Goal: Task Accomplishment & Management: Complete application form

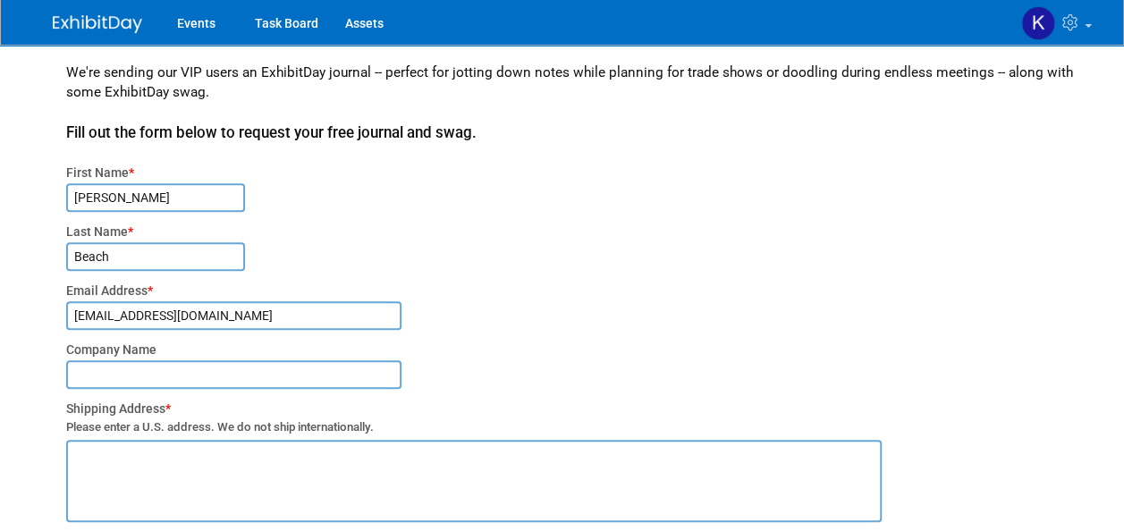
scroll to position [429, 0]
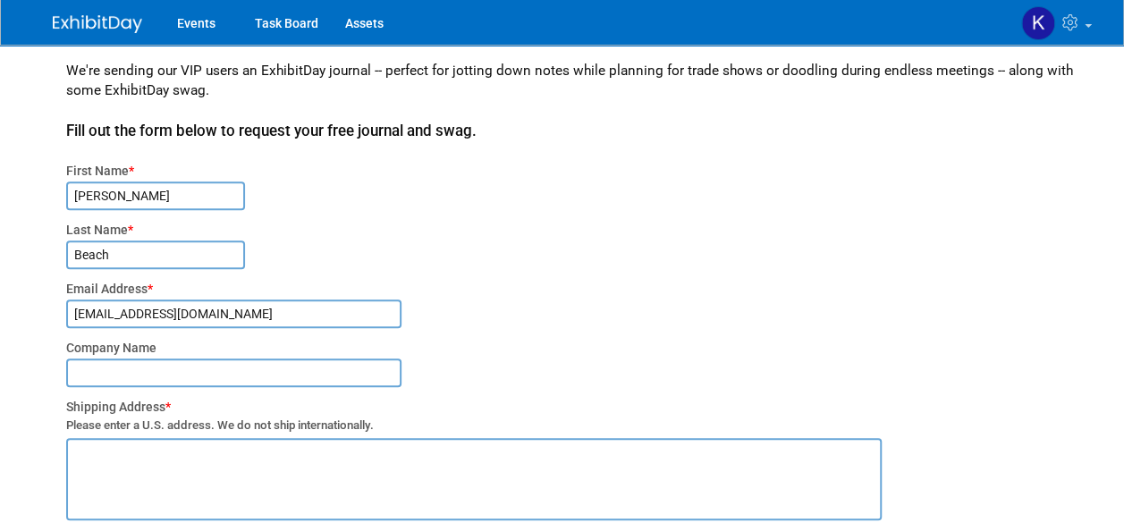
click at [91, 366] on input "text" at bounding box center [233, 372] width 335 height 29
type input "Bloomsbury"
click at [97, 465] on textarea at bounding box center [473, 479] width 815 height 82
type textarea "[STREET_ADDRESS]"
click at [1058, 213] on div "[PERSON_NAME]" at bounding box center [575, 200] width 1019 height 39
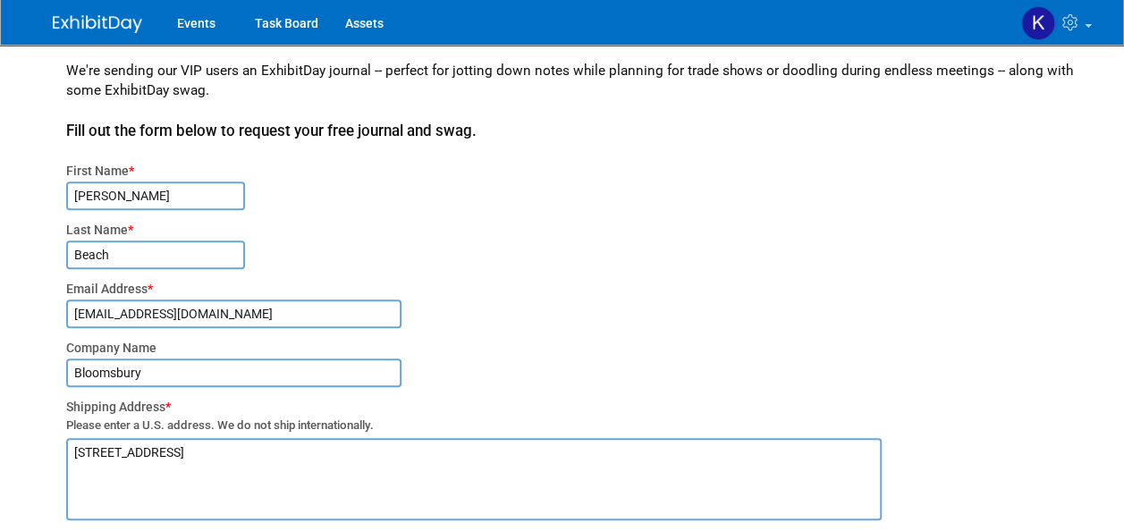
drag, startPoint x: 214, startPoint y: 311, endPoint x: 48, endPoint y: 309, distance: 165.4
click at [48, 309] on div "Get Your Free Journal + Some Swag! We're sending our VIP users an ExhibitDay jo…" at bounding box center [562, 136] width 1046 height 1041
type input "[PERSON_NAME][EMAIL_ADDRESS][DOMAIN_NAME]"
click at [717, 317] on div "[PERSON_NAME][EMAIL_ADDRESS][DOMAIN_NAME]" at bounding box center [575, 318] width 1019 height 39
drag, startPoint x: 899, startPoint y: 337, endPoint x: 919, endPoint y: 338, distance: 19.7
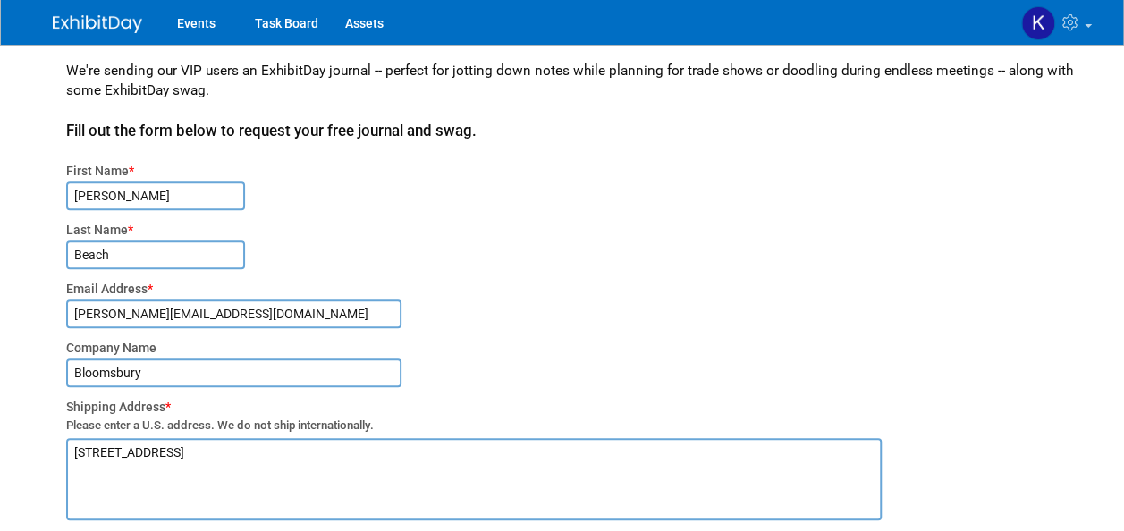
click at [919, 338] on div "First Name * [PERSON_NAME] Last Name * Beach Email Address * [PERSON_NAME][EMAI…" at bounding box center [575, 377] width 1019 height 460
drag, startPoint x: 919, startPoint y: 338, endPoint x: 985, endPoint y: 465, distance: 143.1
click at [985, 465] on div "[STREET_ADDRESS]" at bounding box center [575, 484] width 1019 height 97
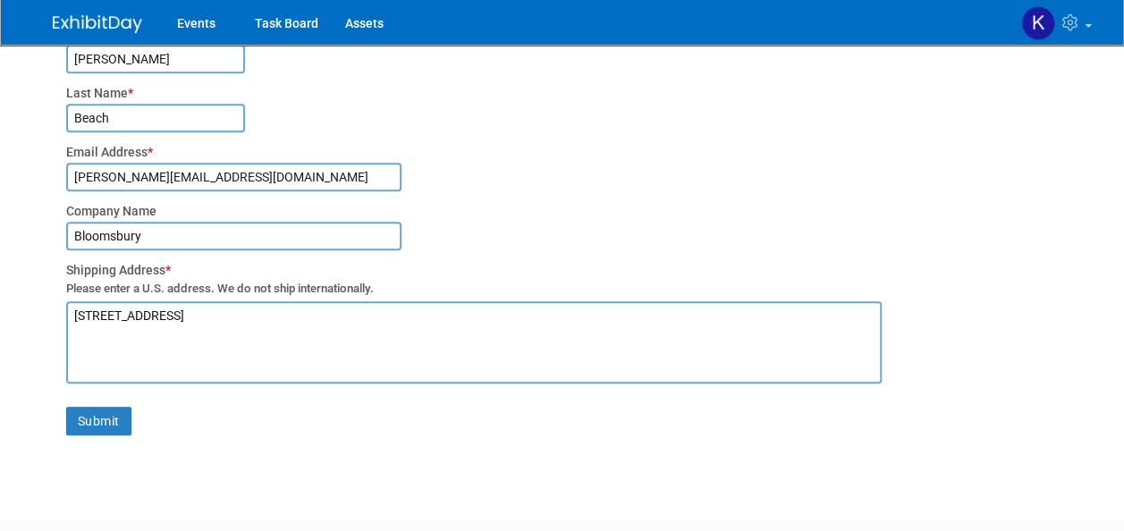
scroll to position [572, 0]
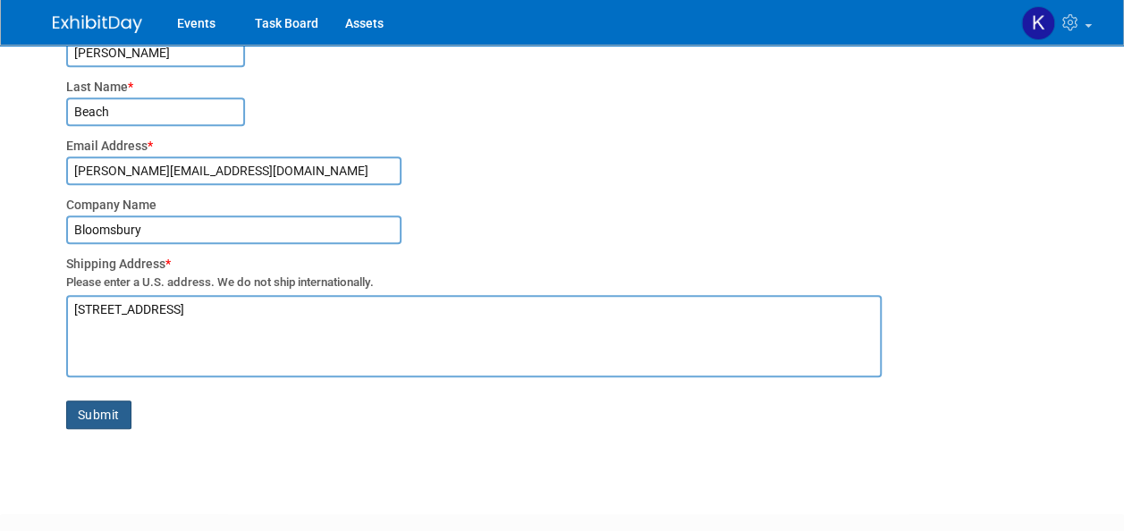
click at [109, 415] on button "Submit" at bounding box center [98, 414] width 65 height 29
